Goal: Information Seeking & Learning: Learn about a topic

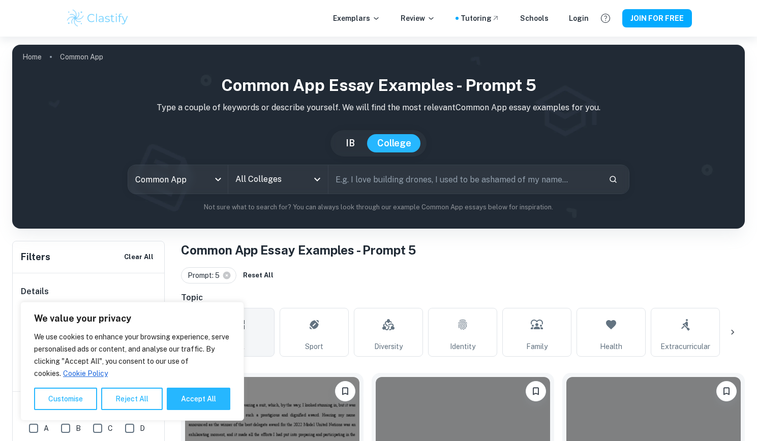
scroll to position [276, 0]
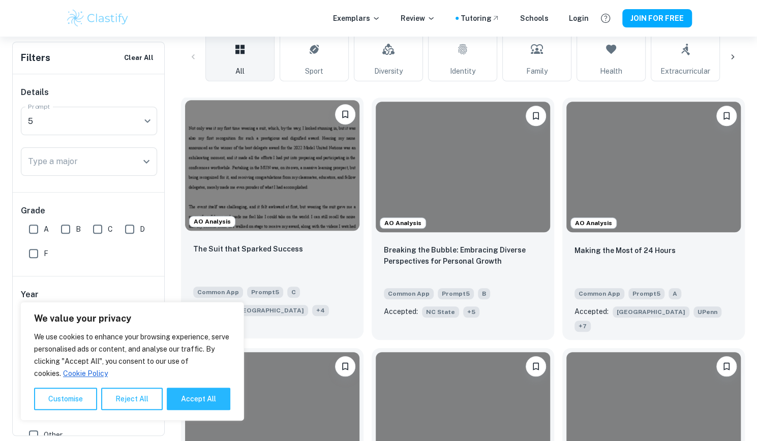
click at [238, 189] on img at bounding box center [272, 165] width 174 height 131
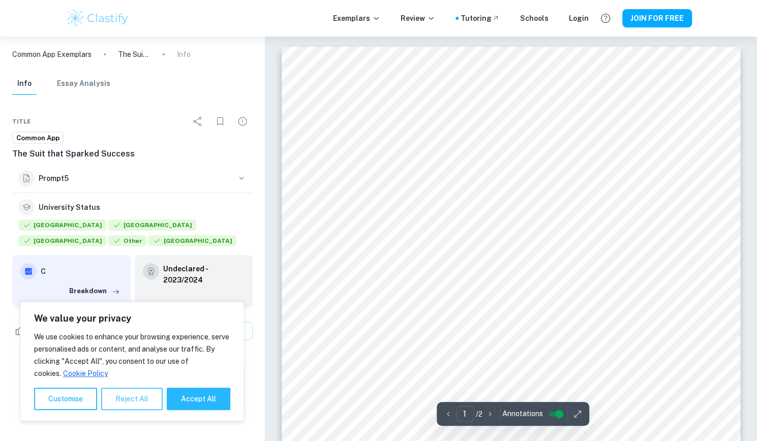
click at [145, 393] on button "Reject All" at bounding box center [132, 399] width 62 height 22
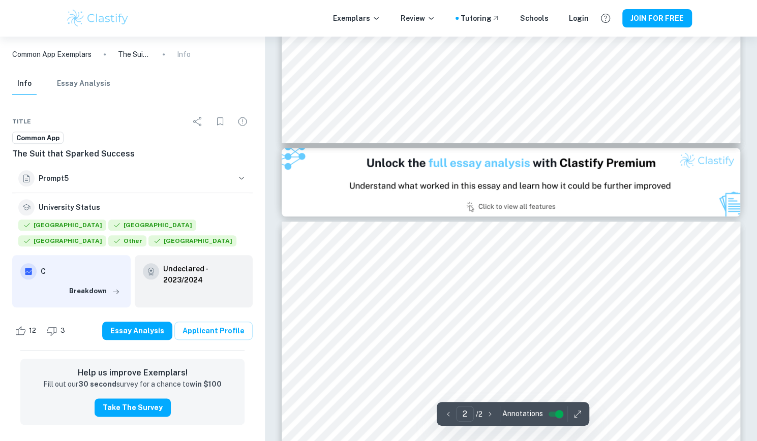
type input "1"
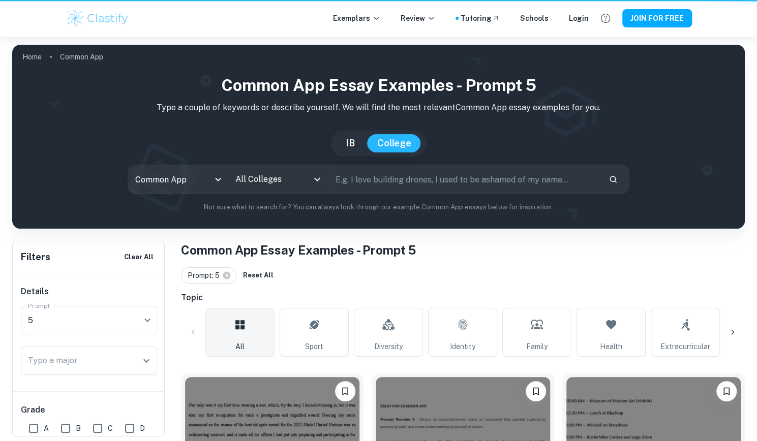
scroll to position [276, 0]
